Goal: Information Seeking & Learning: Learn about a topic

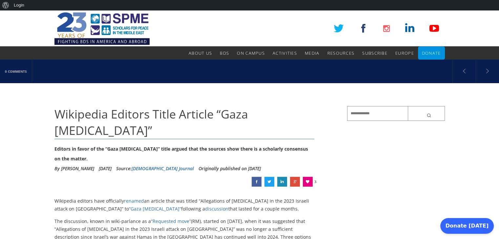
click at [73, 114] on span "Wikipedia Editors Title Article “Gaza [MEDICAL_DATA]”" at bounding box center [150, 122] width 193 height 32
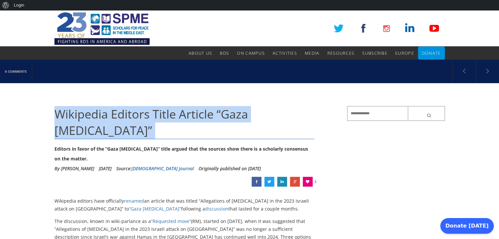
click at [73, 114] on span "Wikipedia Editors Title Article “Gaza [MEDICAL_DATA]”" at bounding box center [150, 122] width 193 height 32
copy div "Wikipedia Editors Title Article “Gaza [MEDICAL_DATA]”"
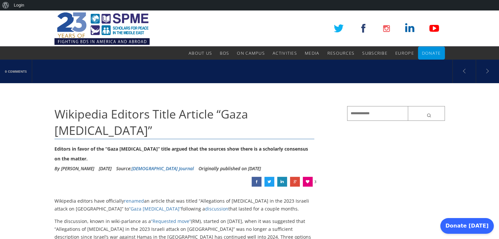
click at [104, 144] on div "Editors in favor of the “Gaza [MEDICAL_DATA]” title argued that the sources sho…" at bounding box center [184, 154] width 260 height 20
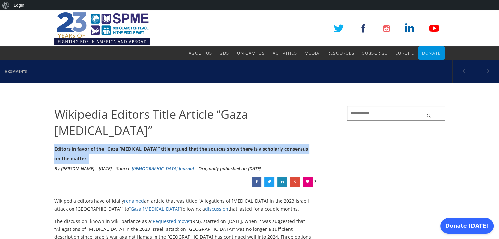
click at [104, 144] on div "Editors in favor of the “Gaza [MEDICAL_DATA]” title argued that the sources sho…" at bounding box center [184, 154] width 260 height 20
copy div "Editors in favor of the “Gaza [MEDICAL_DATA]” title argued that the sources sho…"
